Goal: Find specific page/section: Find specific page/section

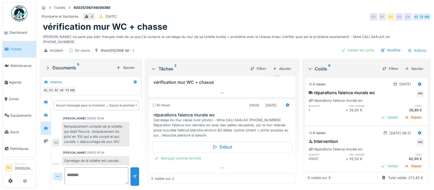
scroll to position [16, 0]
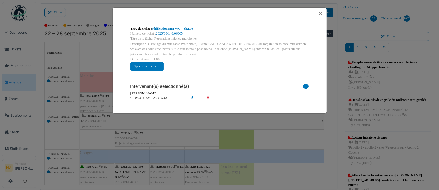
scroll to position [72, 0]
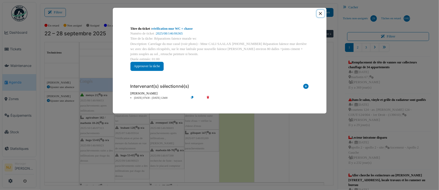
click at [322, 13] on button "Close" at bounding box center [320, 13] width 7 height 7
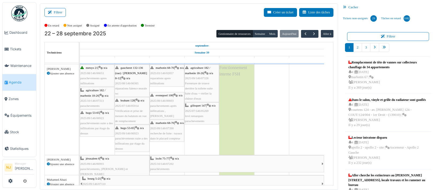
scroll to position [107, 0]
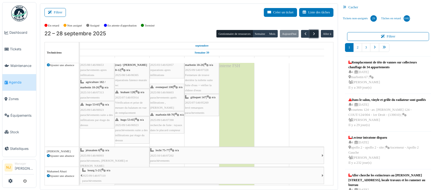
click at [312, 32] on span "button" at bounding box center [314, 34] width 5 height 5
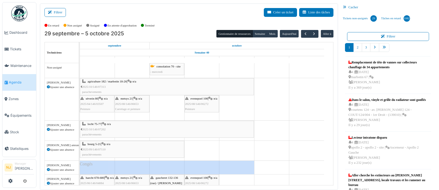
scroll to position [77, 0]
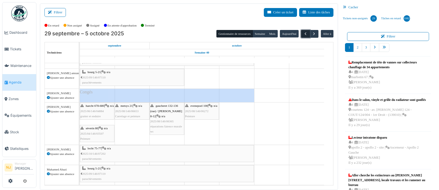
click at [303, 34] on span "button" at bounding box center [305, 34] width 5 height 5
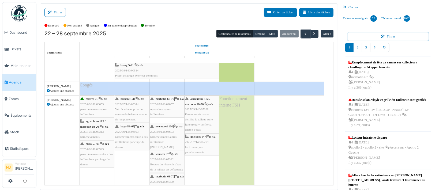
scroll to position [107, 0]
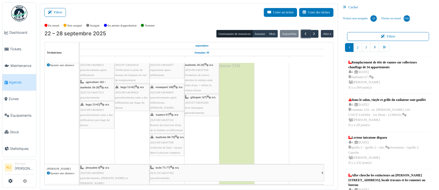
click at [198, 106] on span "levé remarques parachevements" at bounding box center [194, 110] width 19 height 8
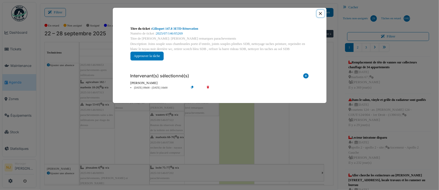
click at [321, 12] on button "Close" at bounding box center [320, 13] width 7 height 7
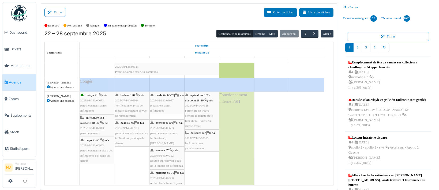
scroll to position [0, 0]
